Goal: Navigation & Orientation: Find specific page/section

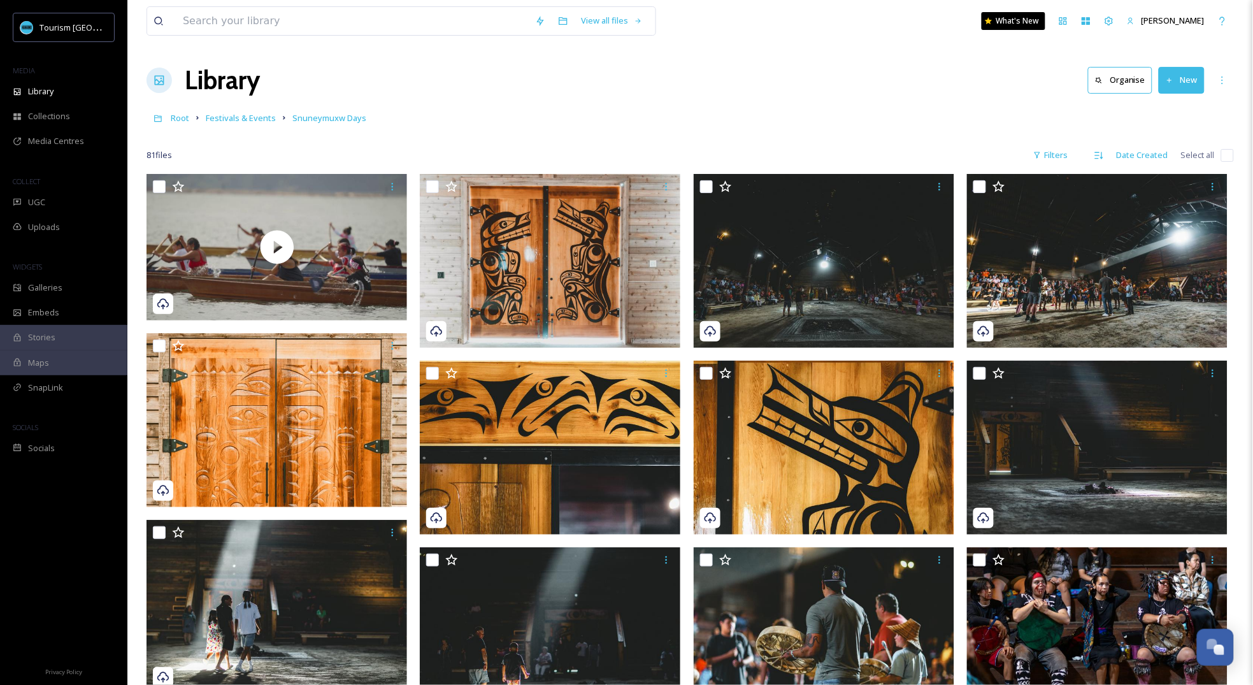
click at [800, 95] on div "Library Organise New" at bounding box center [691, 80] width 1088 height 38
click at [458, 127] on div "Root Festivals & Events Snuneymuxw Days" at bounding box center [691, 118] width 1088 height 24
click at [759, 120] on div "Root Festivals & Events Snuneymuxw Days" at bounding box center [691, 118] width 1088 height 24
click at [226, 124] on link "Festivals & Events" at bounding box center [241, 117] width 70 height 15
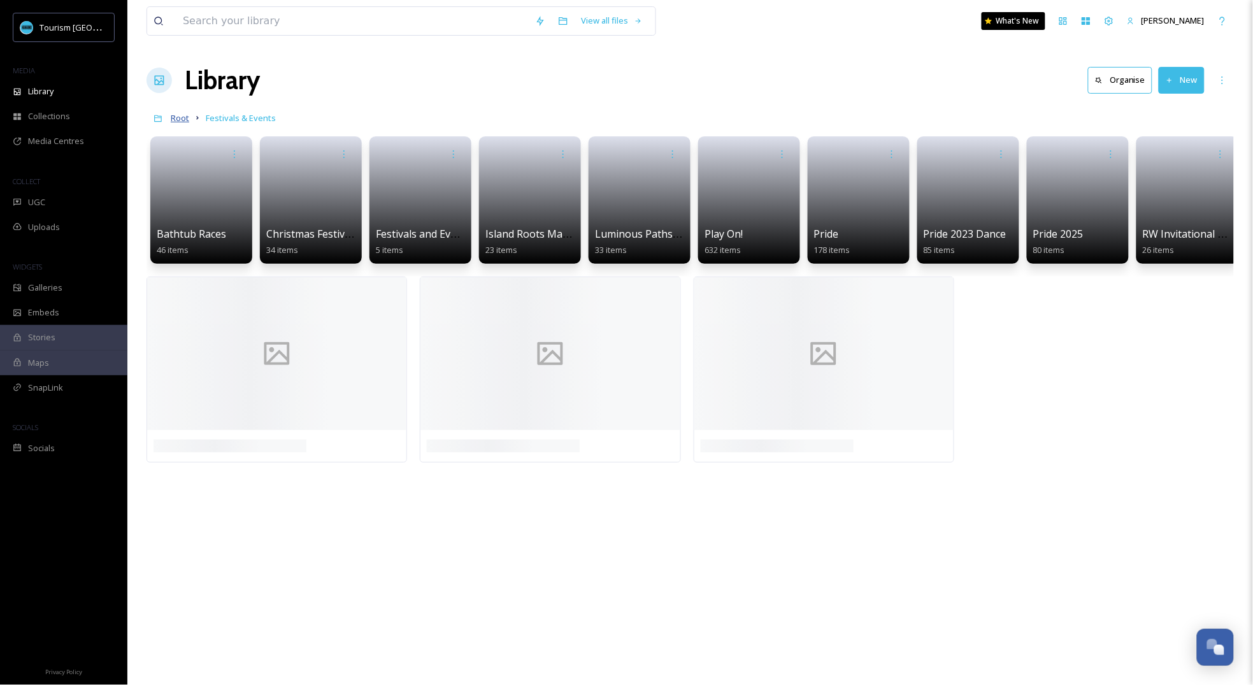
click at [178, 119] on span "Root" at bounding box center [180, 117] width 18 height 11
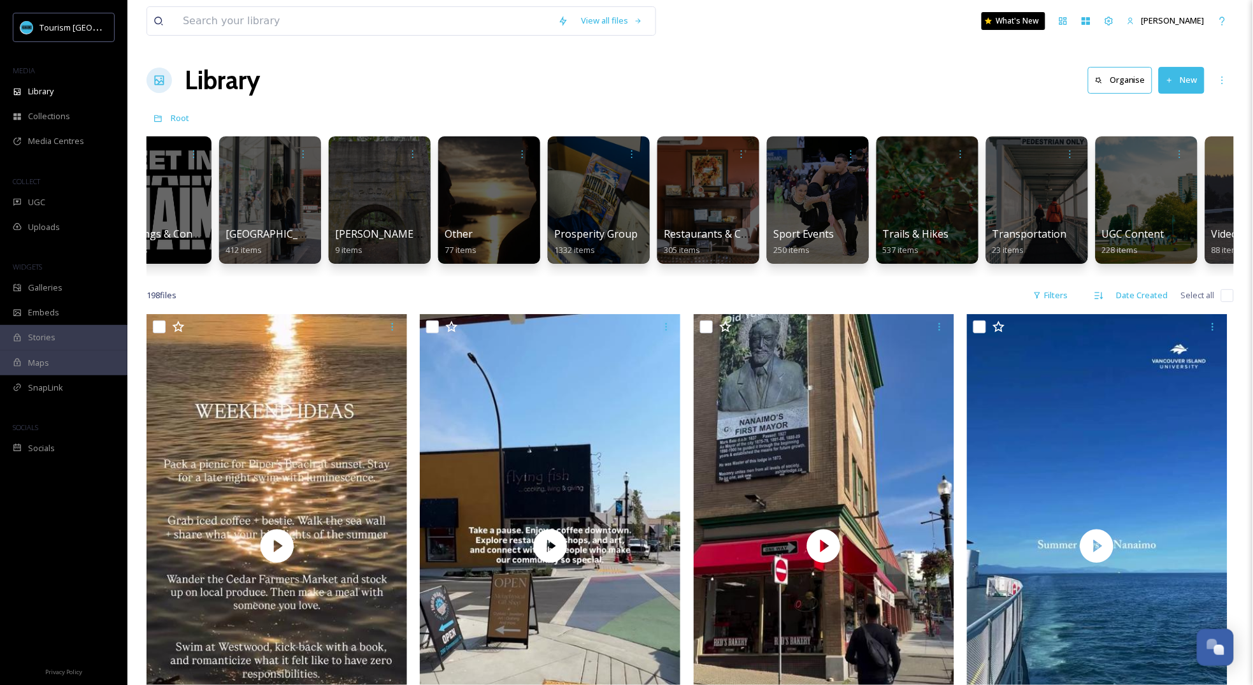
scroll to position [0, 1272]
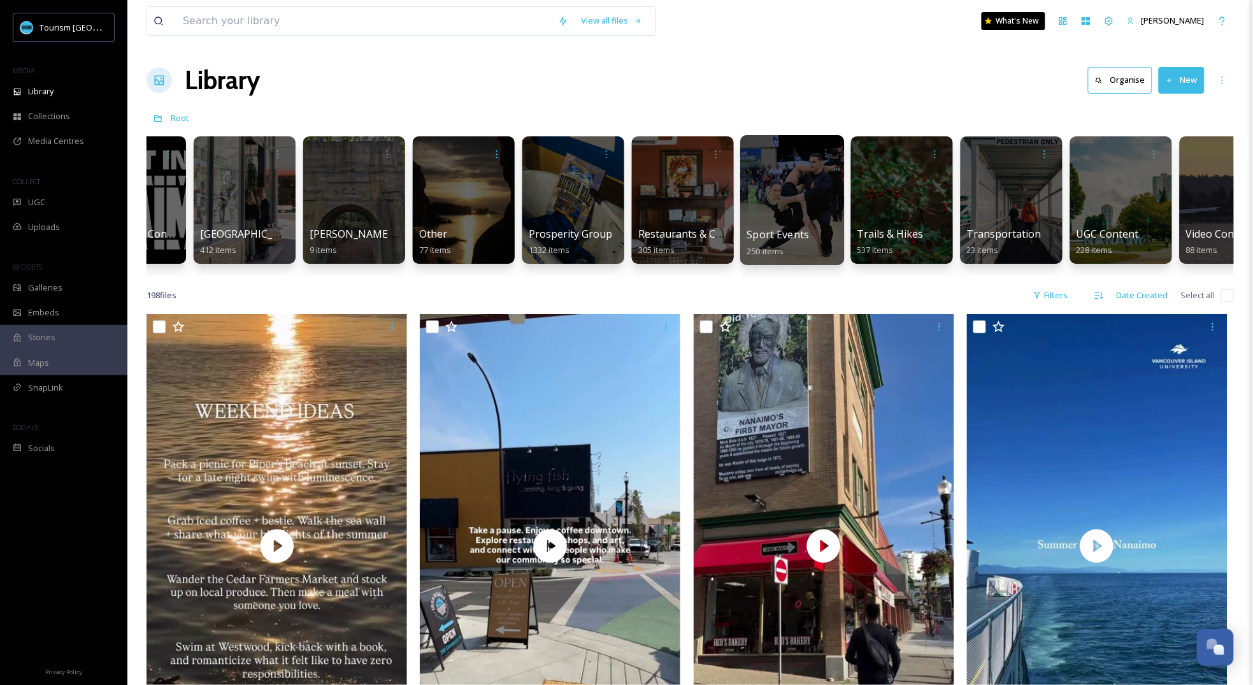
click at [776, 212] on div at bounding box center [792, 200] width 104 height 130
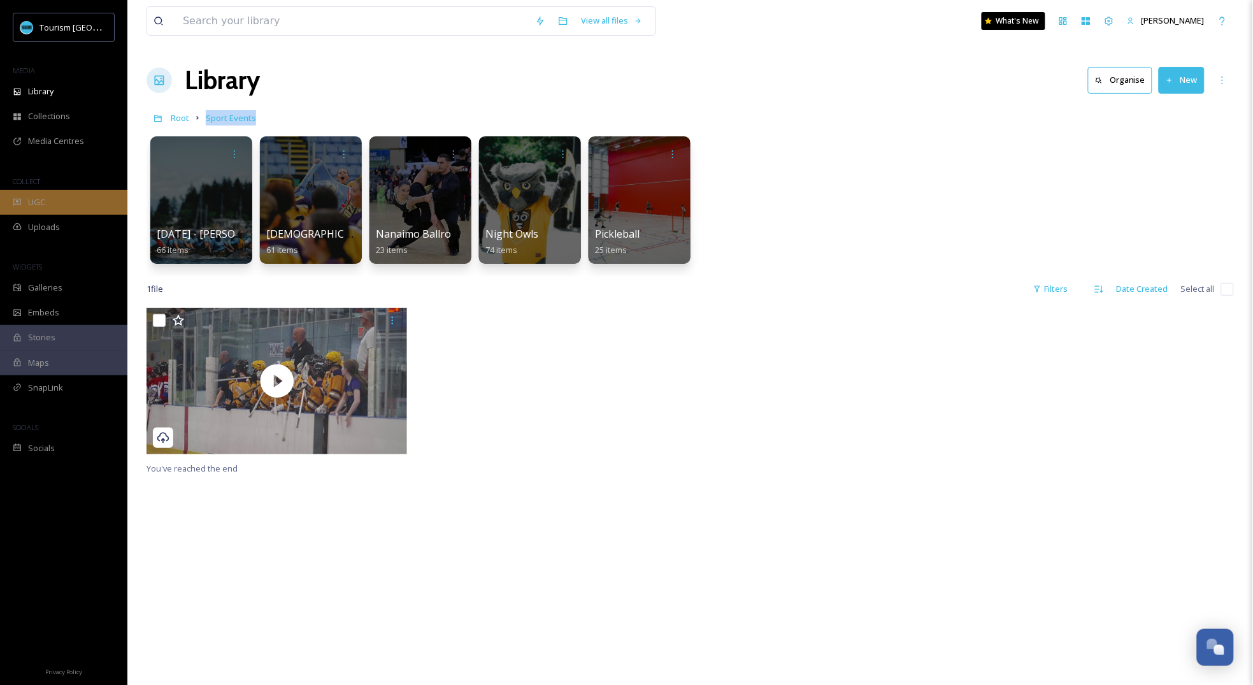
click at [68, 198] on div "UGC" at bounding box center [63, 202] width 127 height 25
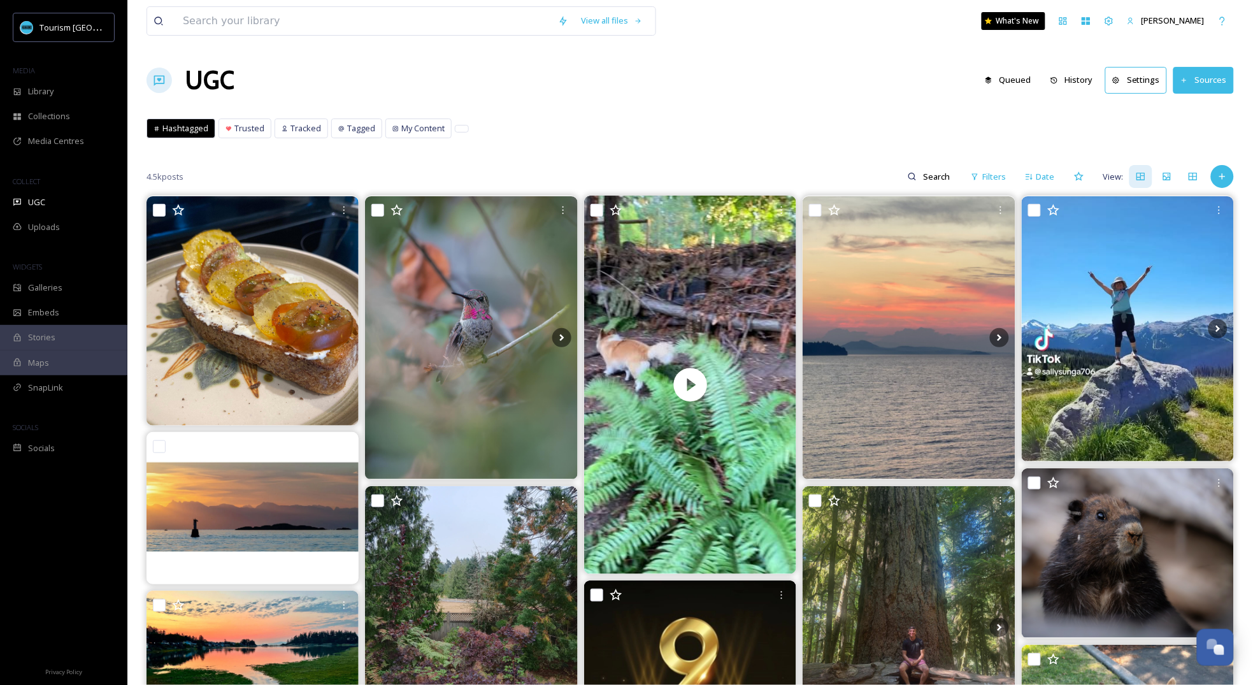
click at [96, 94] on div "Library" at bounding box center [63, 91] width 127 height 25
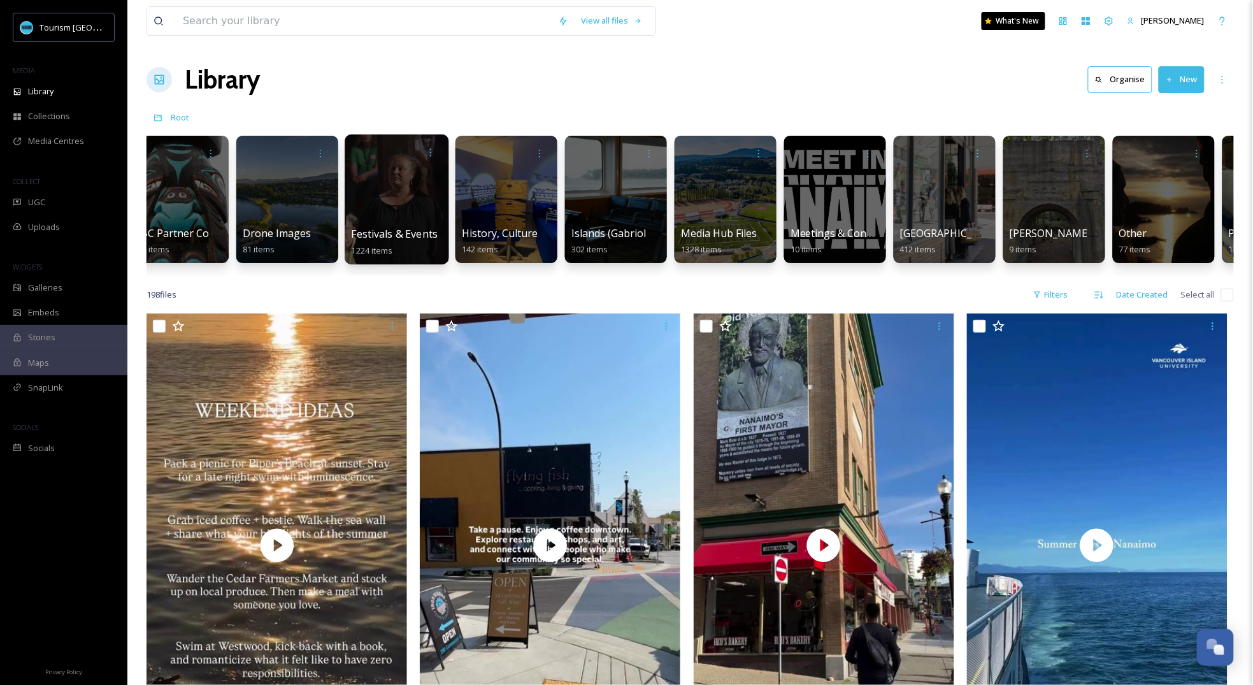
scroll to position [0, 550]
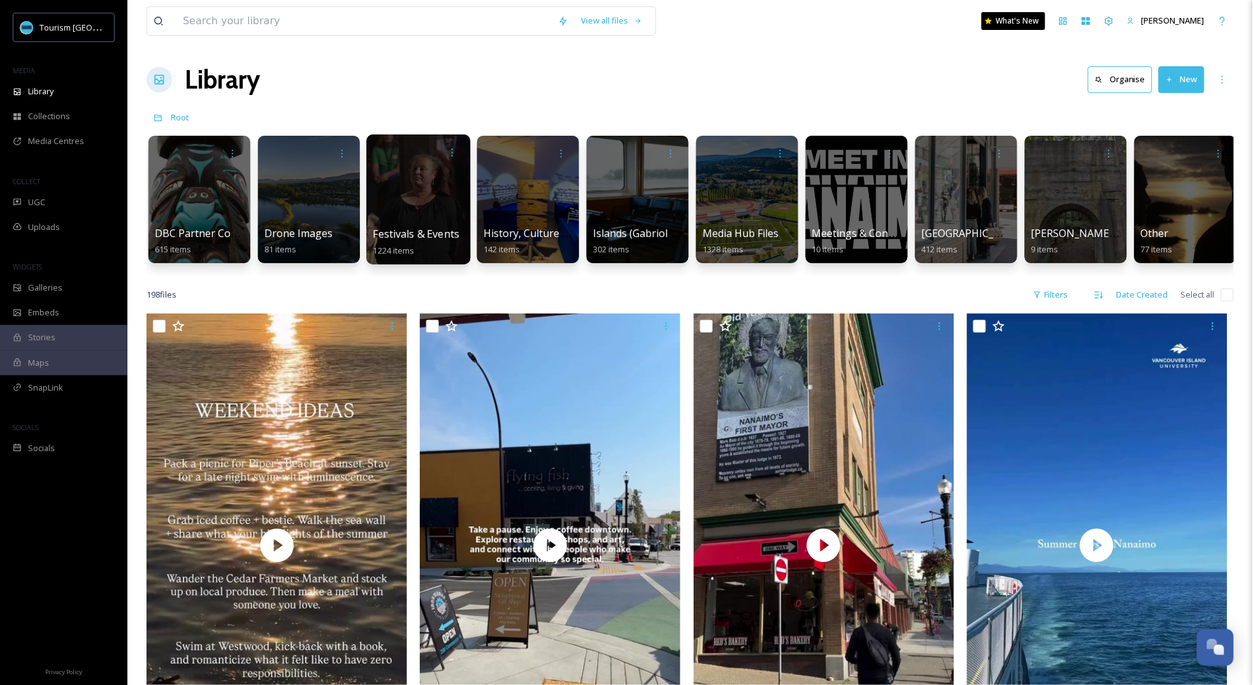
click at [435, 222] on div at bounding box center [418, 199] width 104 height 130
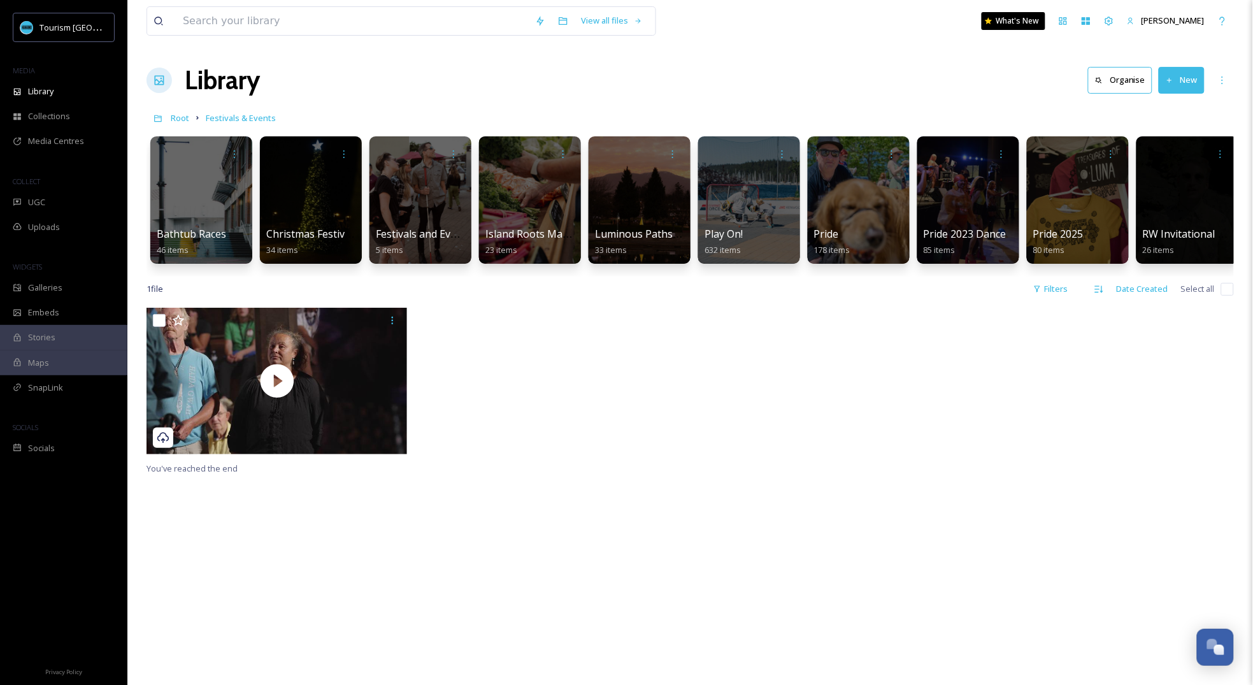
click at [409, 107] on div "Root Festivals & Events" at bounding box center [691, 118] width 1088 height 24
click at [177, 122] on span "Root" at bounding box center [180, 117] width 18 height 11
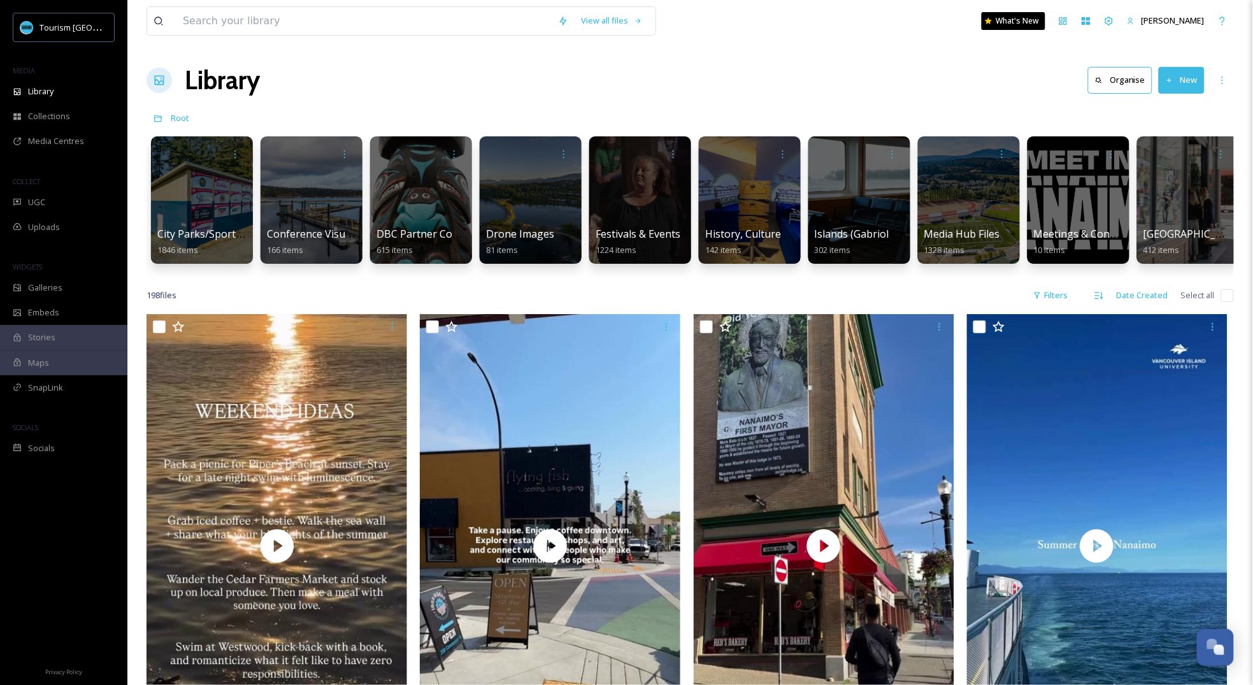
scroll to position [0, 329]
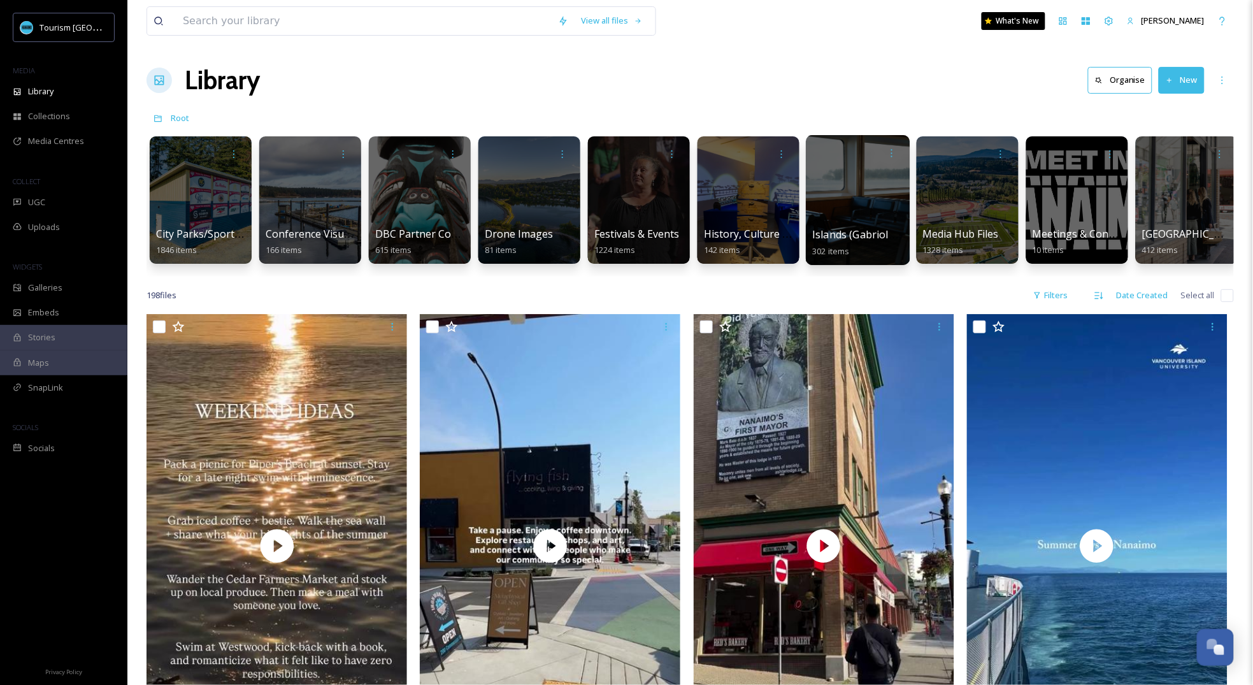
click at [893, 186] on div at bounding box center [858, 200] width 104 height 130
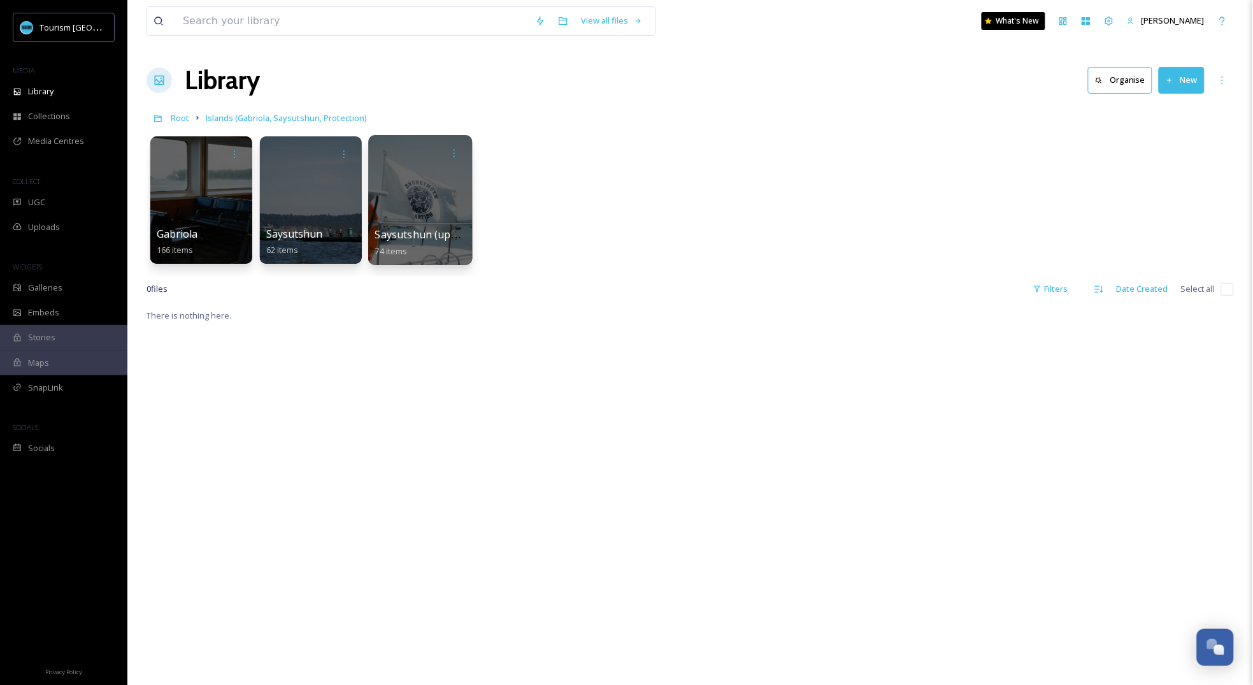
click at [414, 169] on div at bounding box center [420, 200] width 104 height 130
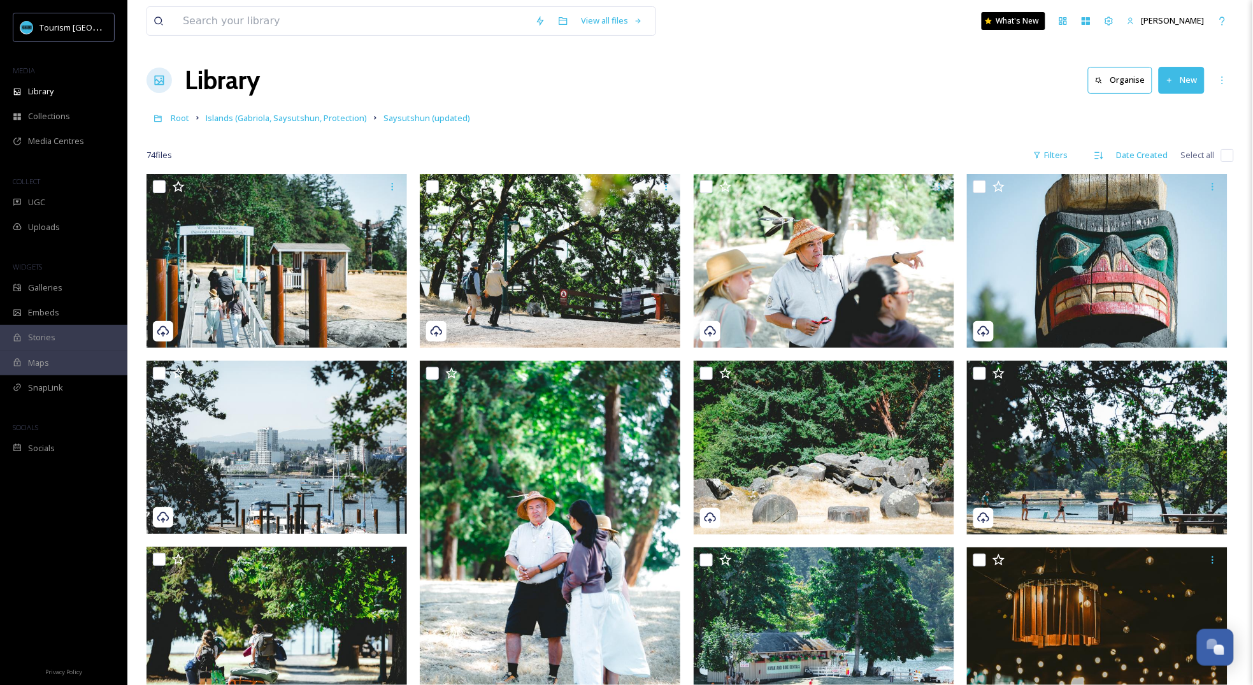
click at [180, 126] on div "Root Islands (Gabriola, Saysutshun, Protection) Saysutshun (updated)" at bounding box center [691, 118] width 1088 height 24
click at [180, 122] on span "Root" at bounding box center [180, 117] width 18 height 11
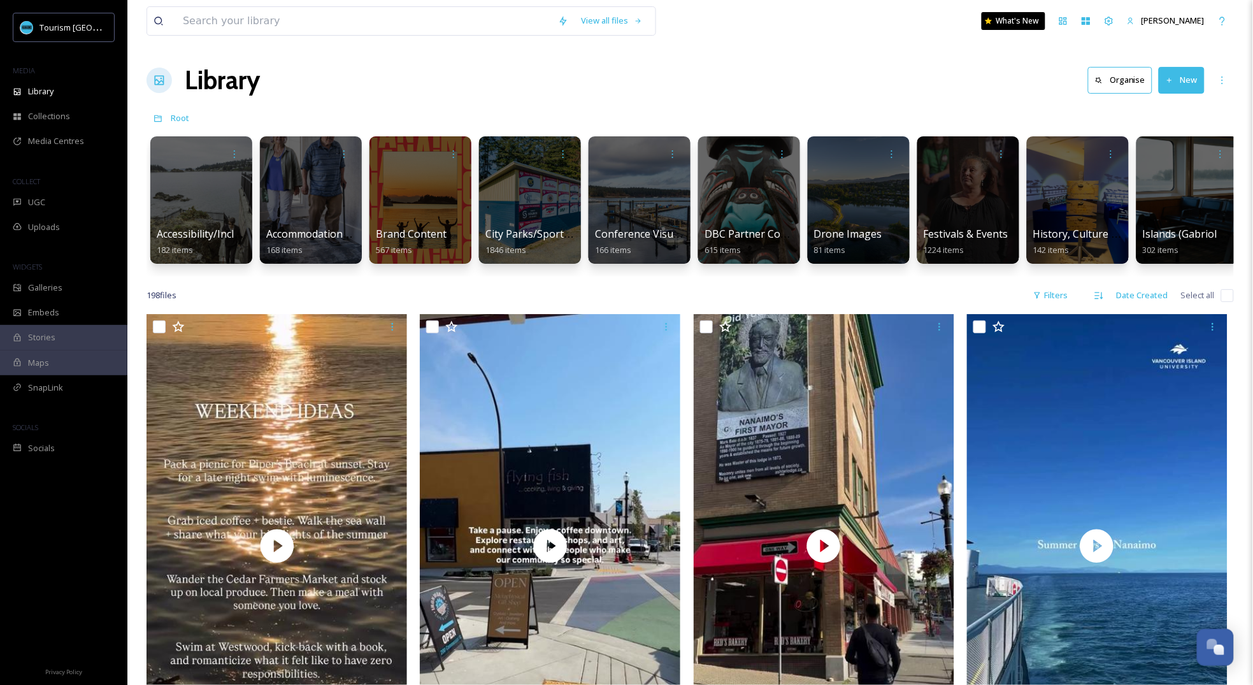
click at [778, 94] on div "Library Organise New" at bounding box center [691, 80] width 1088 height 38
click at [59, 206] on div "UGC" at bounding box center [63, 202] width 127 height 25
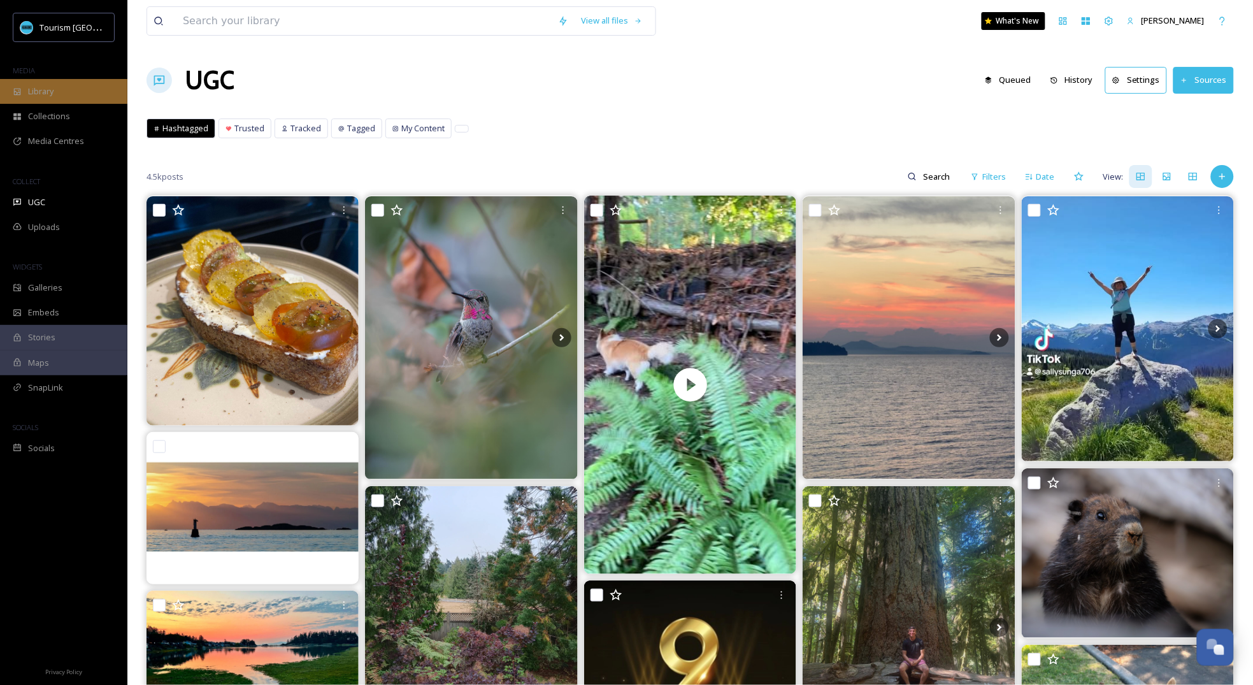
click at [59, 87] on div "Library" at bounding box center [63, 91] width 127 height 25
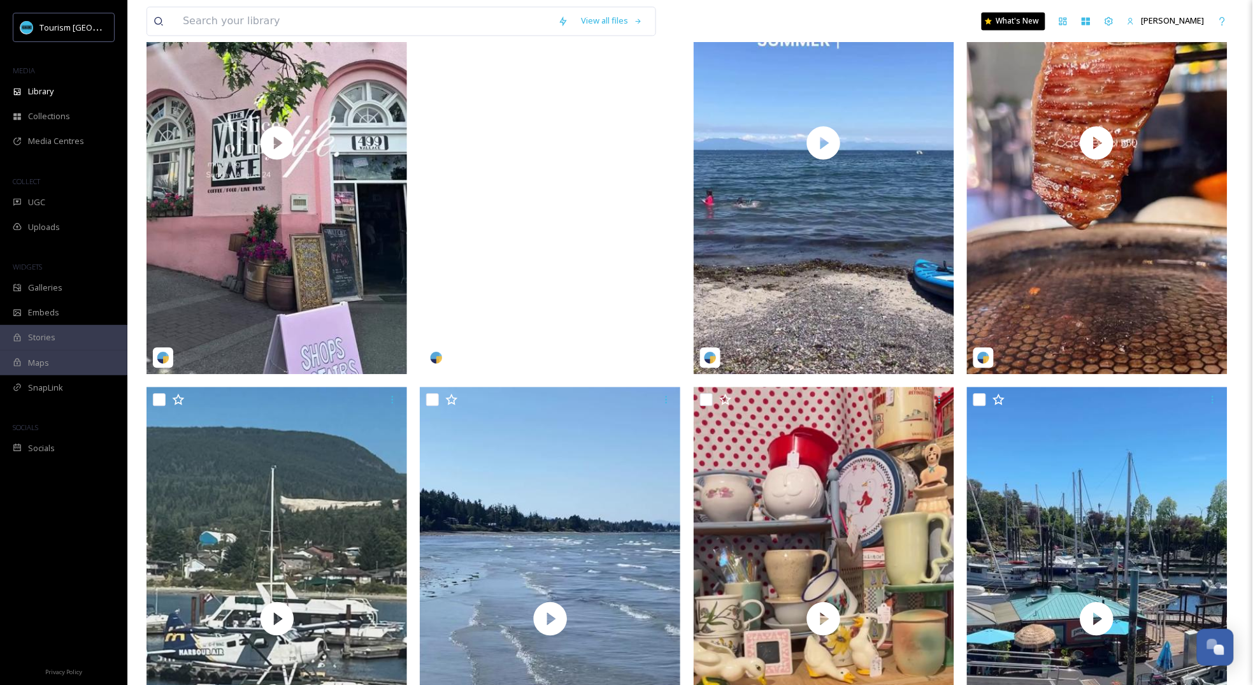
scroll to position [881, 0]
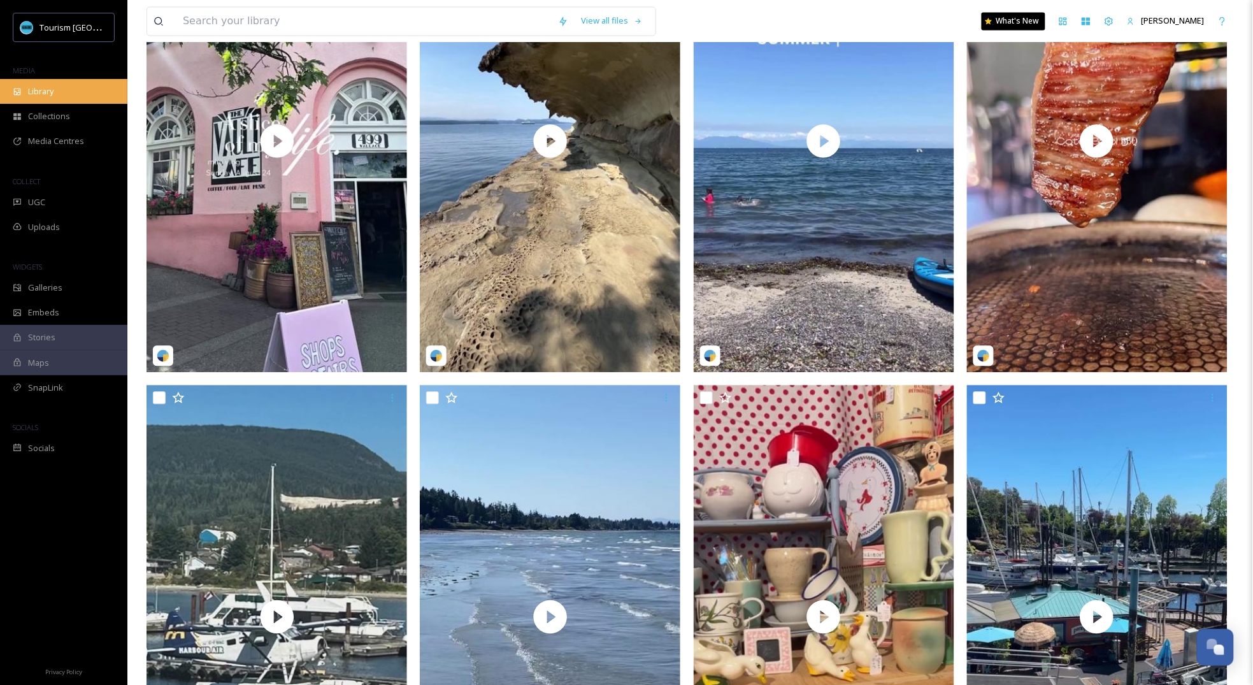
click at [89, 96] on div "Library" at bounding box center [63, 91] width 127 height 25
